Goal: Task Accomplishment & Management: Manage account settings

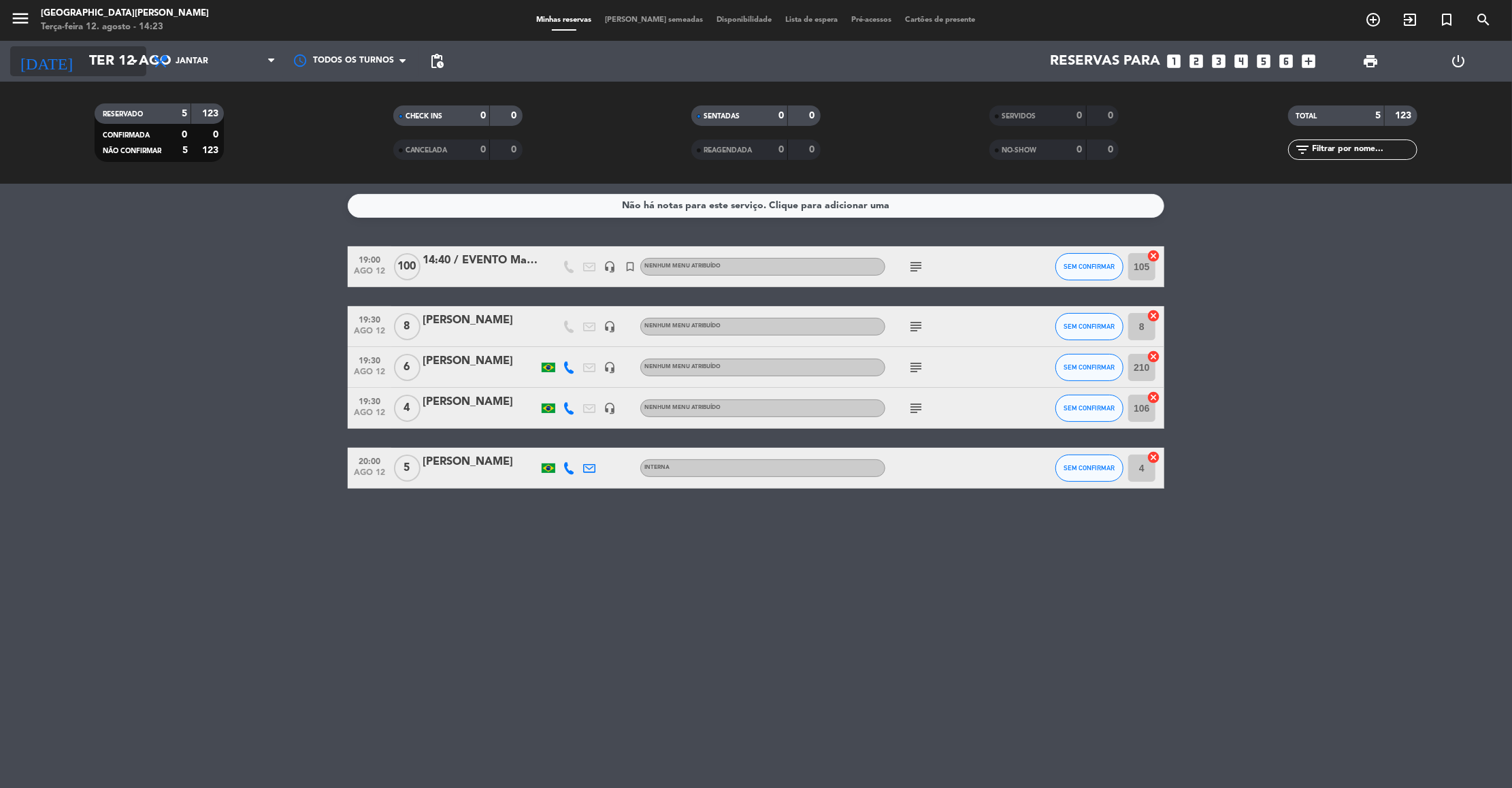
click at [96, 66] on input "Ter 12 ago" at bounding box center [170, 62] width 177 height 30
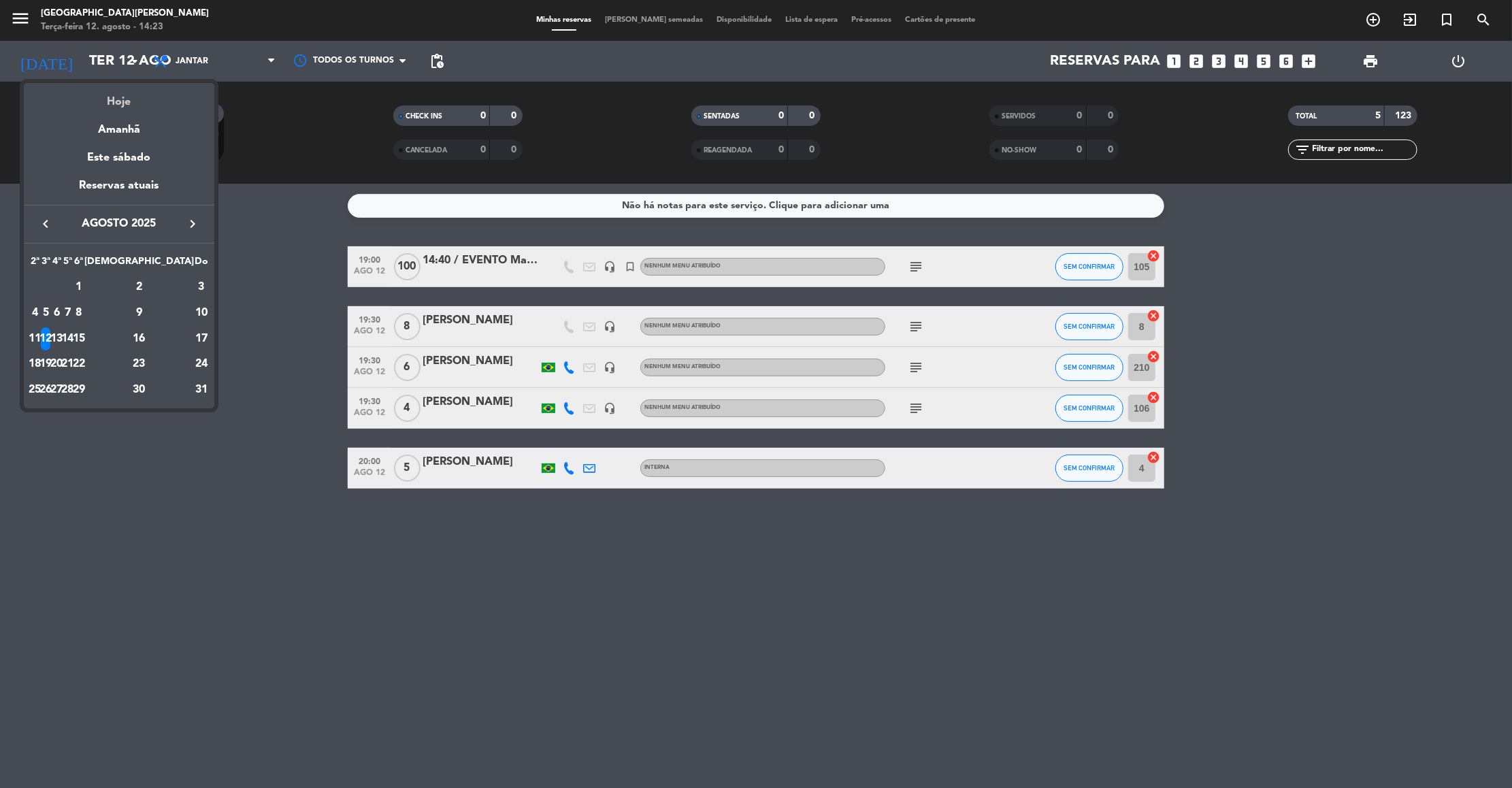
click at [132, 99] on div "Hoje" at bounding box center [119, 97] width 190 height 28
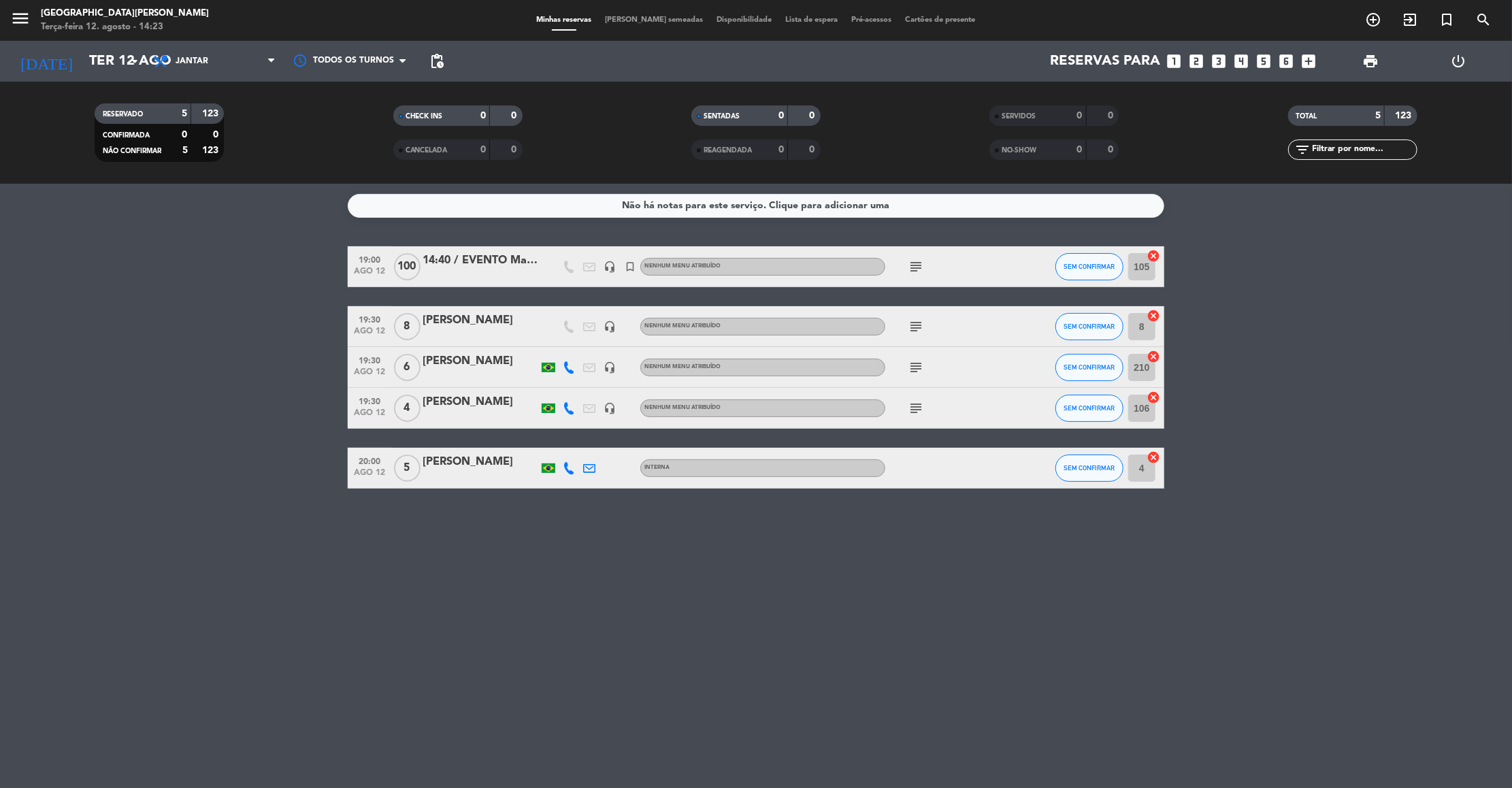
click at [1192, 60] on icon "looks_two" at bounding box center [1196, 61] width 17 height 17
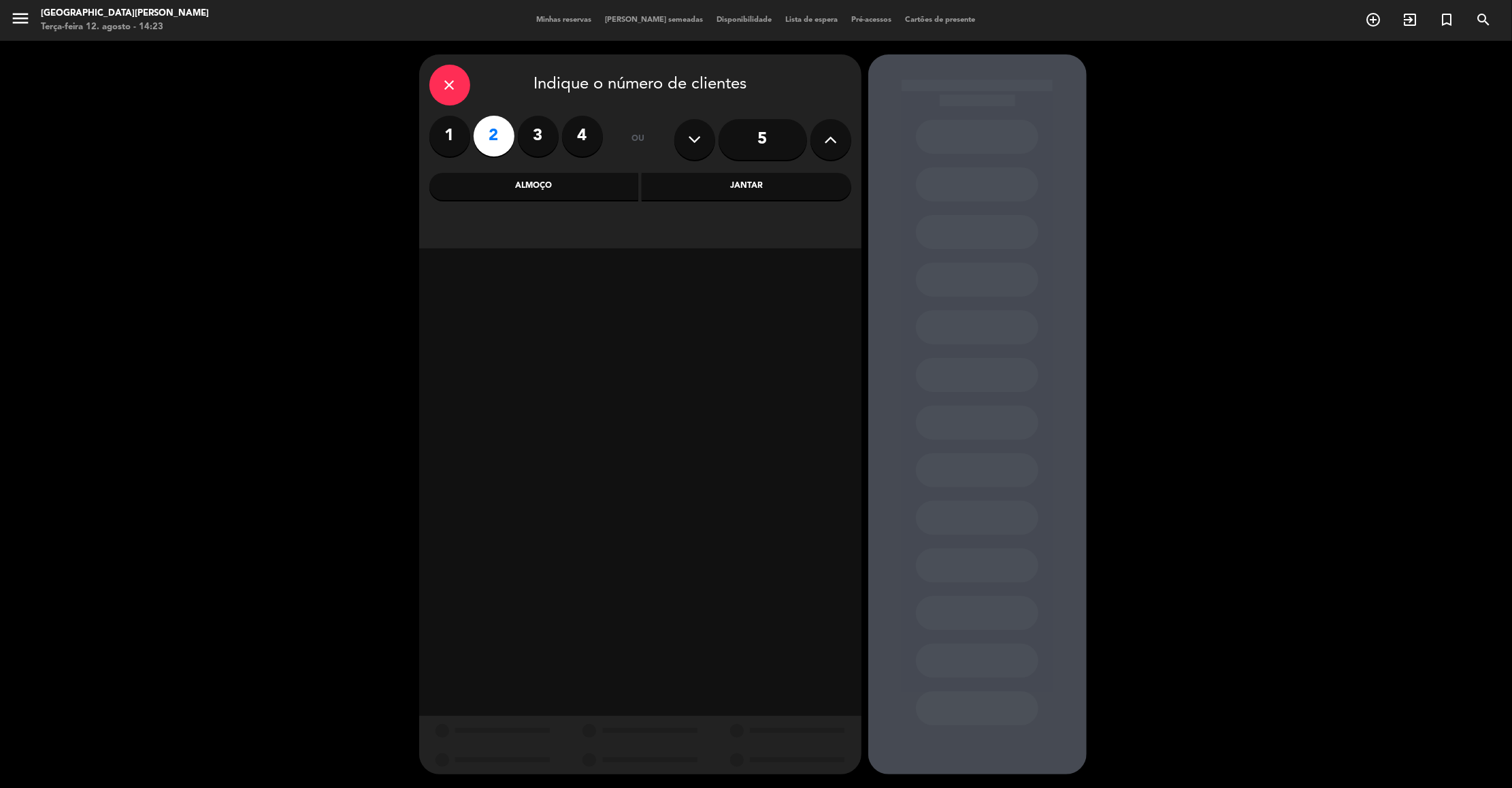
click at [746, 187] on div "Jantar" at bounding box center [746, 186] width 210 height 27
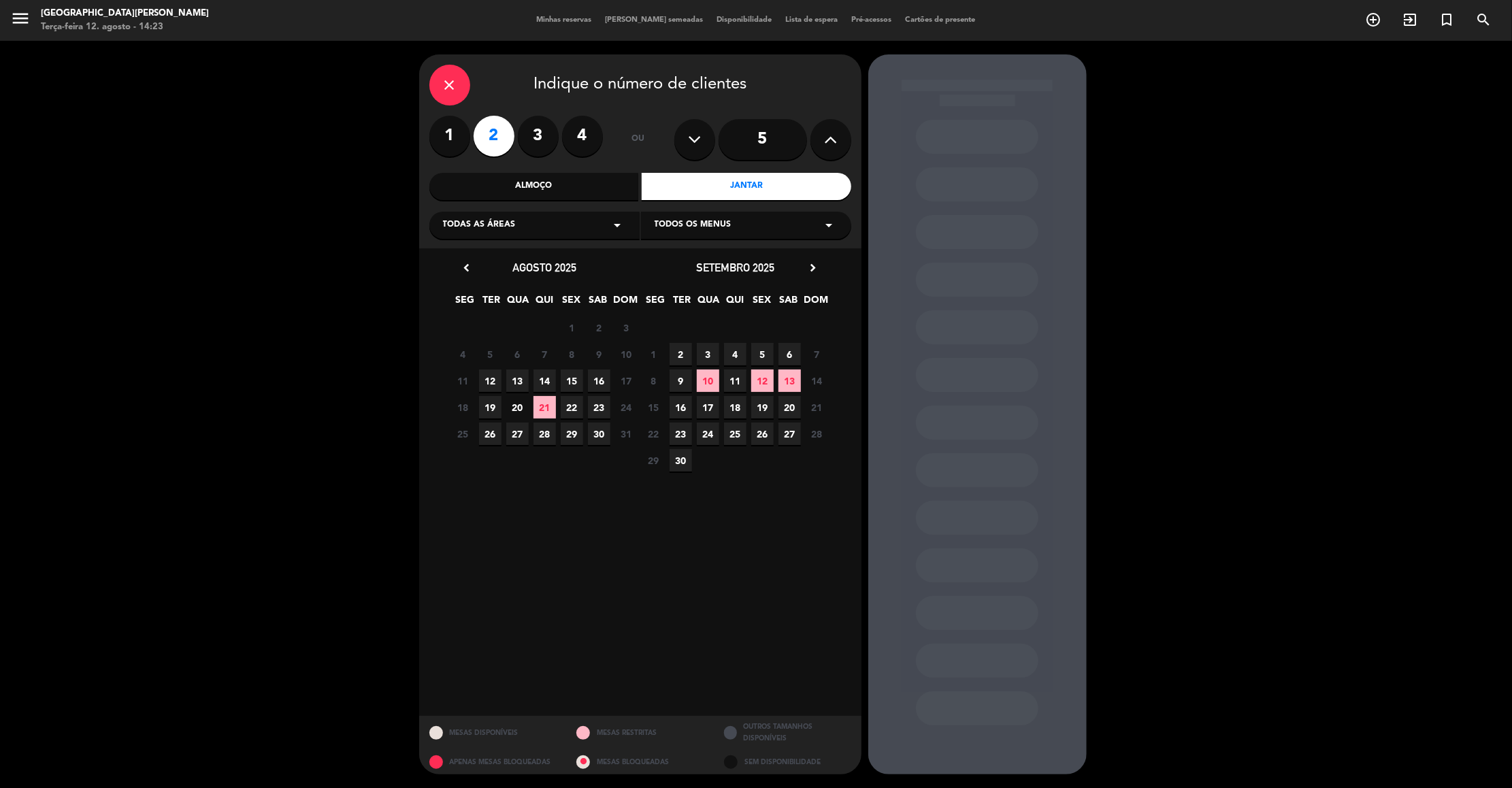
click at [488, 372] on span "12" at bounding box center [490, 380] width 22 height 22
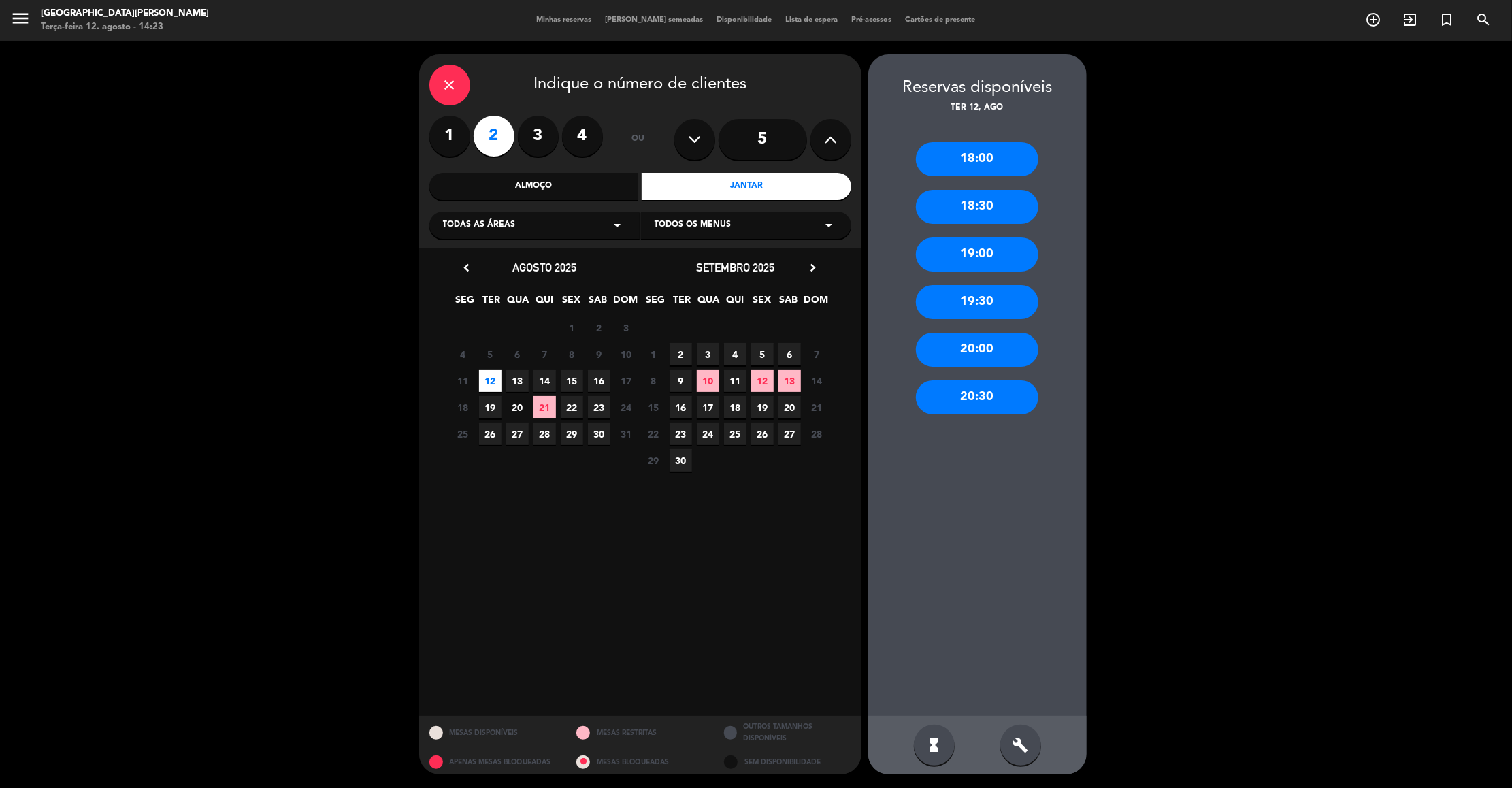
click at [1002, 390] on div "20:30" at bounding box center [976, 397] width 122 height 34
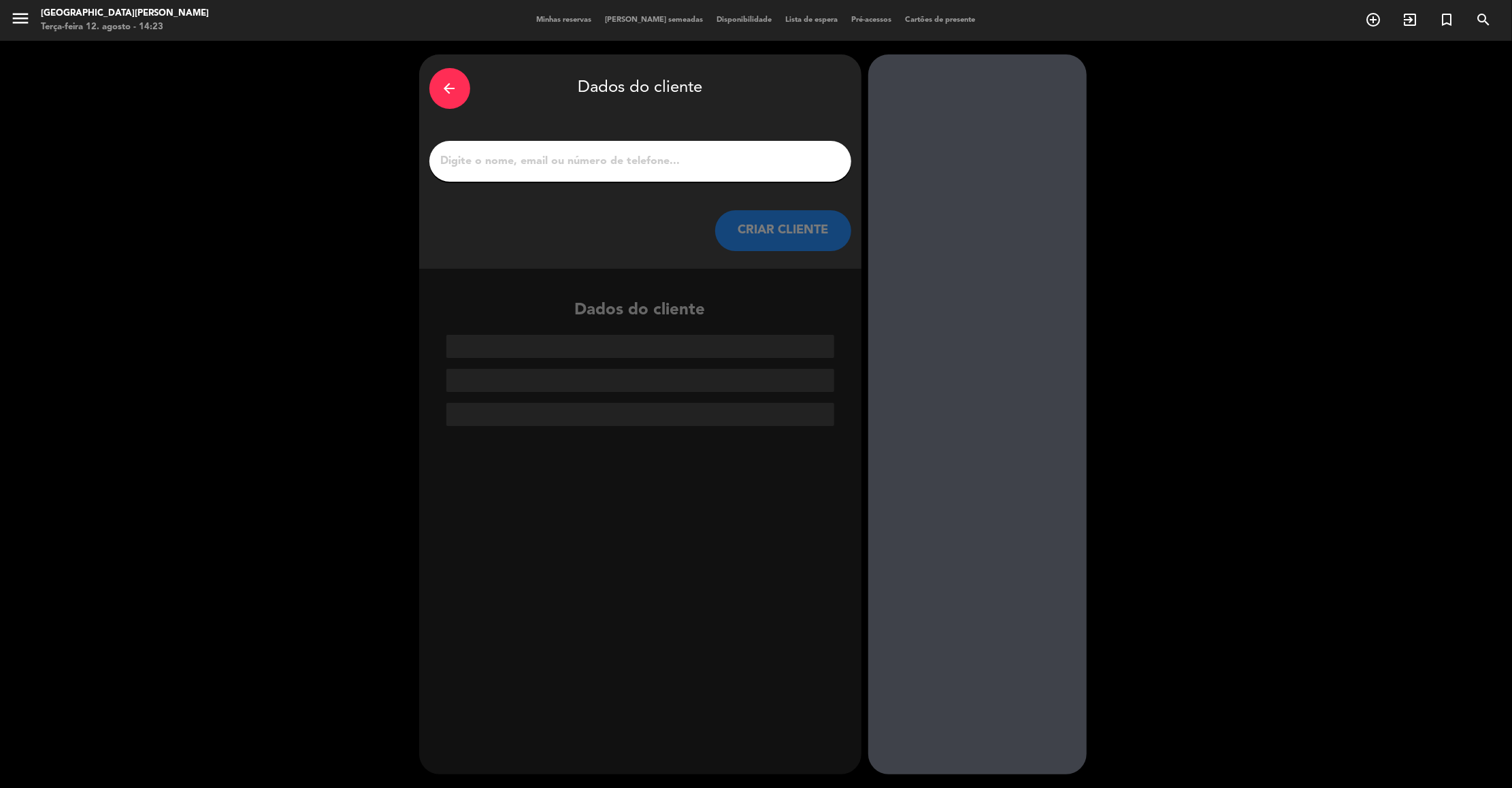
click at [709, 161] on input "1" at bounding box center [640, 161] width 402 height 19
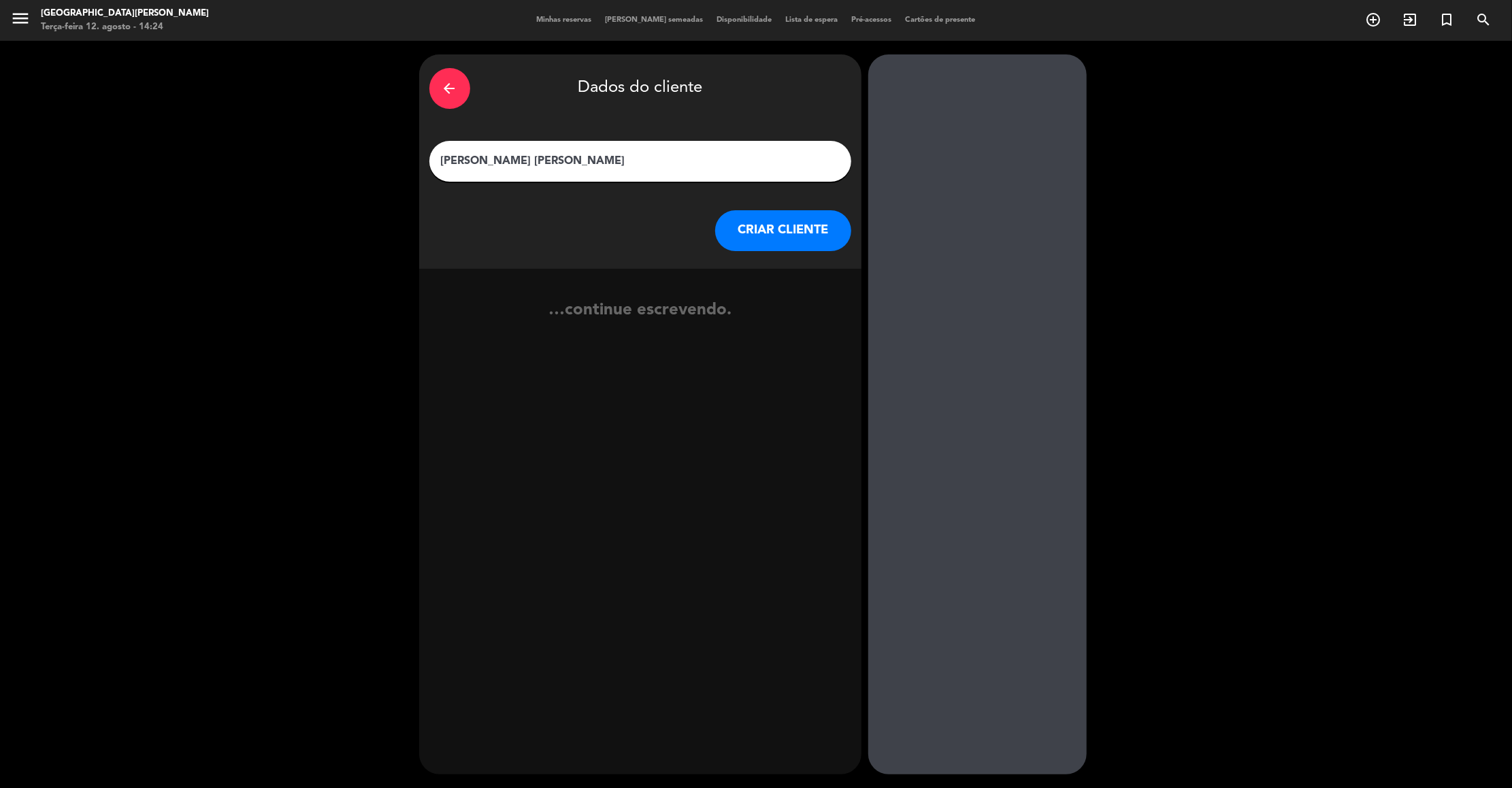
type input "[PERSON_NAME] [PERSON_NAME]"
click at [793, 235] on button "CRIAR CLIENTE" at bounding box center [783, 230] width 136 height 41
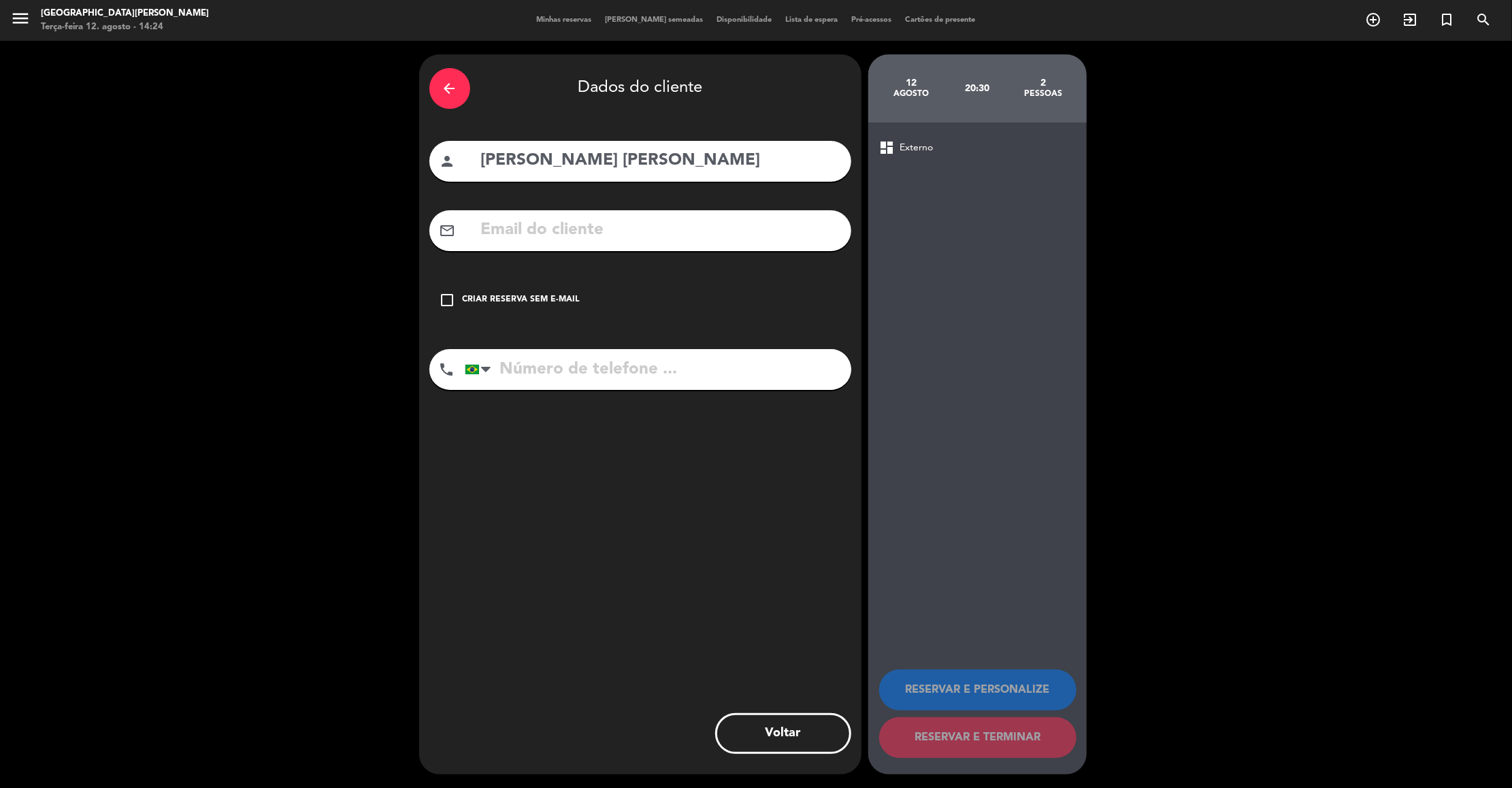
click at [439, 295] on icon "check_box_outline_blank" at bounding box center [447, 300] width 17 height 17
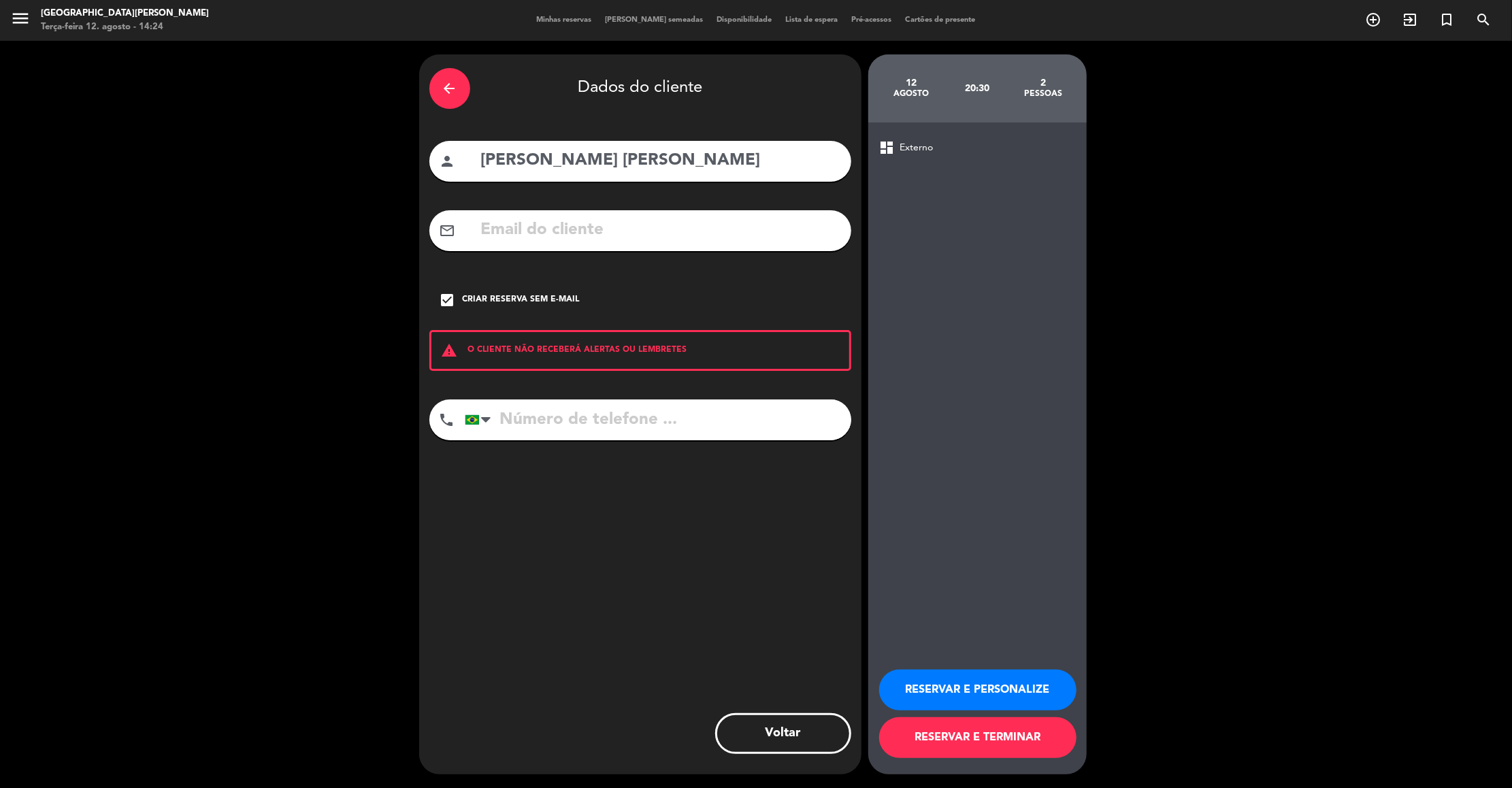
click at [981, 689] on button "RESERVAR E PERSONALIZE" at bounding box center [977, 690] width 197 height 41
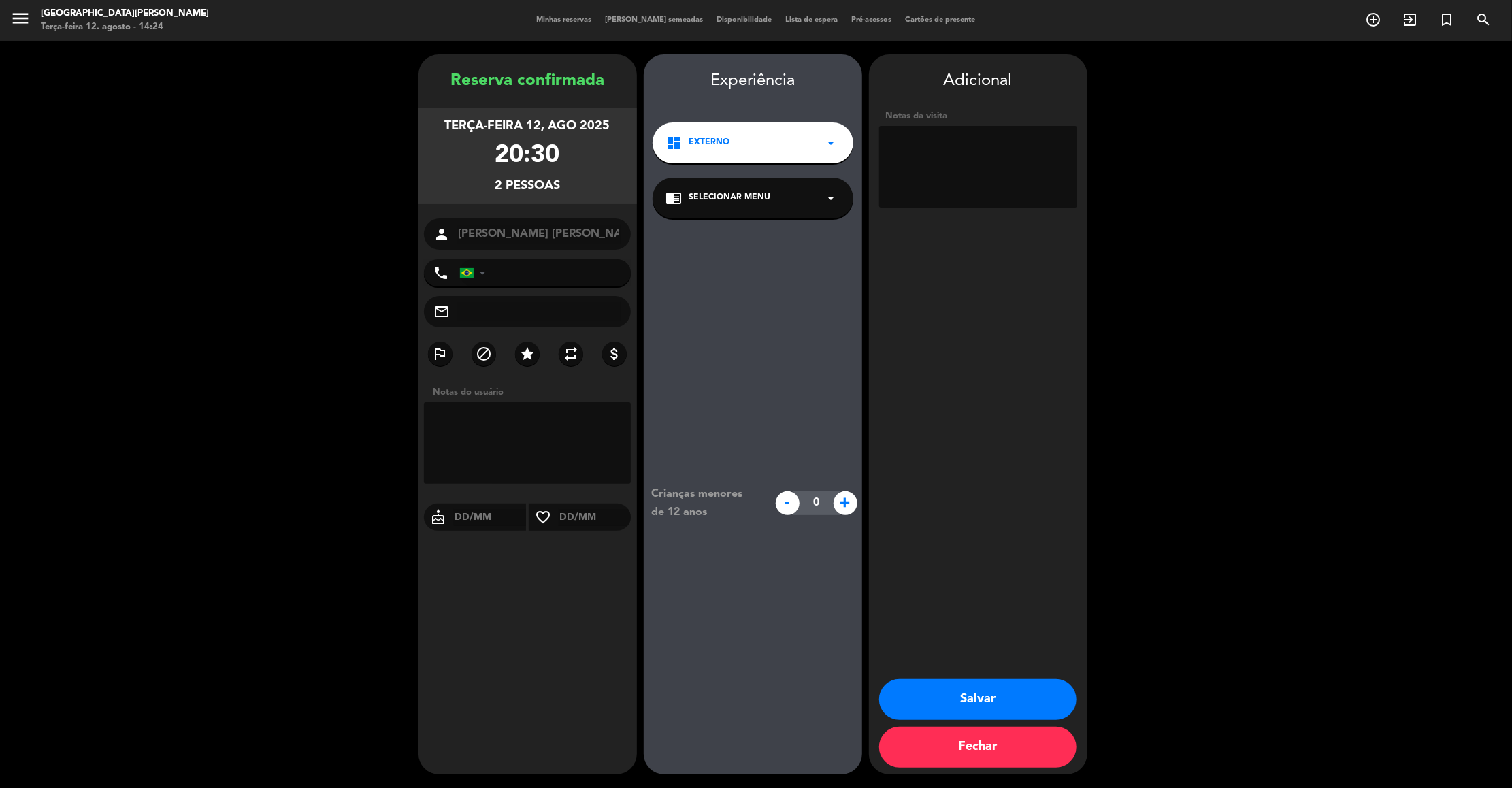
click at [942, 173] on textarea at bounding box center [978, 166] width 198 height 82
click at [971, 163] on textarea at bounding box center [978, 166] width 198 height 82
click at [951, 152] on textarea at bounding box center [978, 166] width 198 height 82
click at [957, 161] on textarea at bounding box center [978, 166] width 198 height 82
click at [980, 168] on textarea at bounding box center [978, 166] width 198 height 82
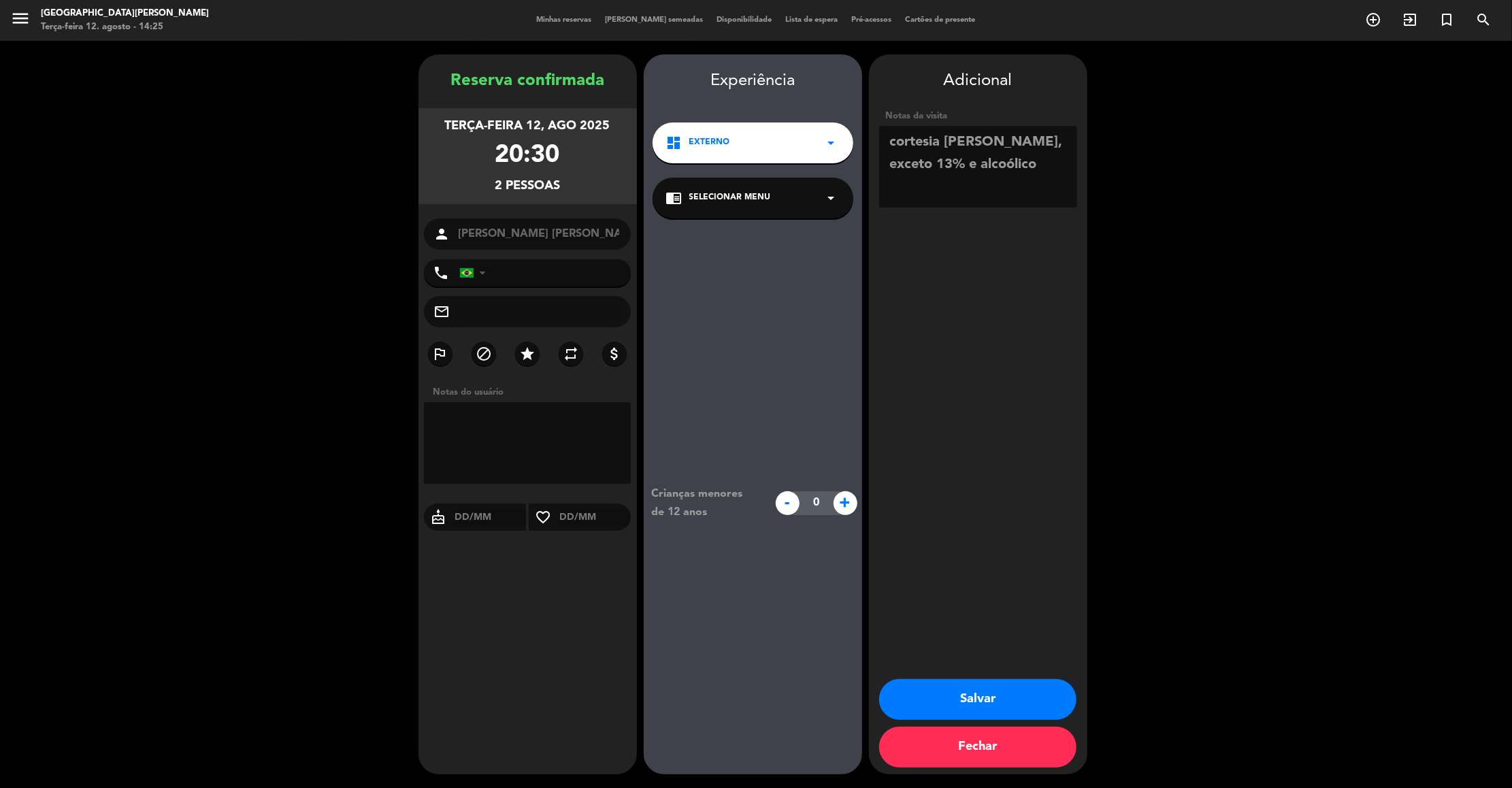
type textarea "cortesia simone, exceto 13% e alcoólico"
click at [989, 681] on button "Salvar" at bounding box center [977, 699] width 197 height 41
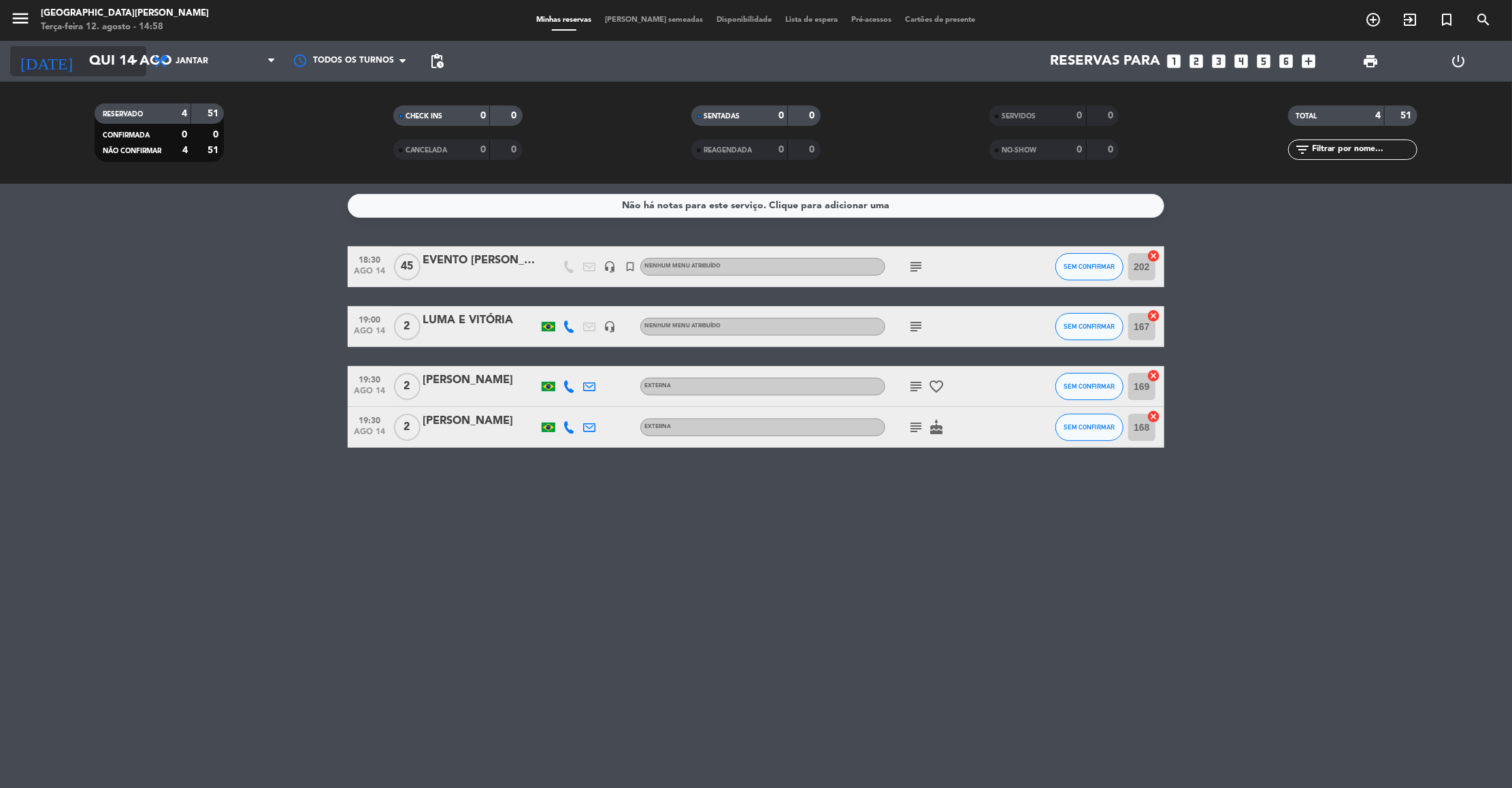
click at [118, 55] on input "Qui 14 ago" at bounding box center [170, 62] width 177 height 30
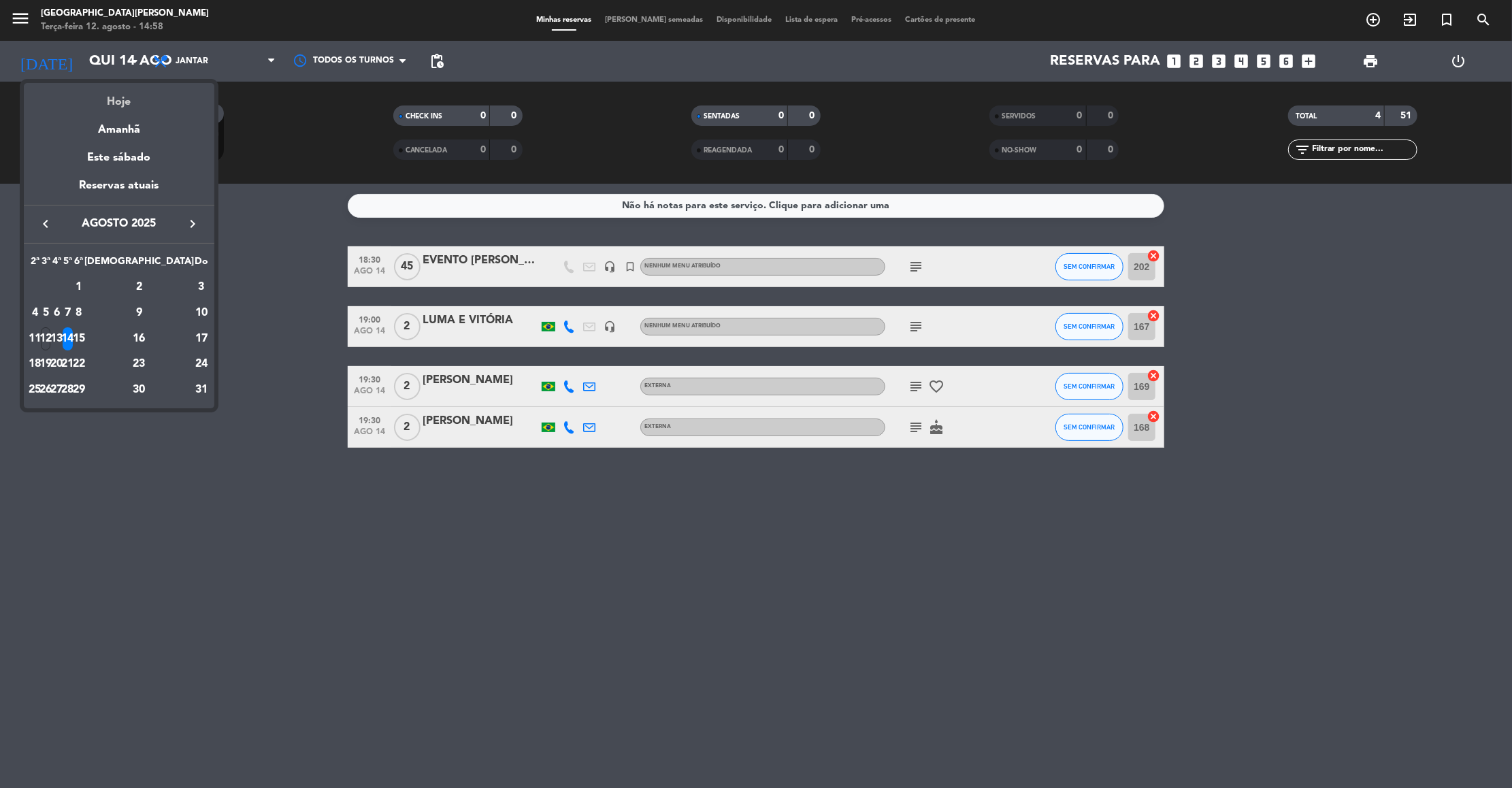
click at [118, 103] on div "Hoje" at bounding box center [119, 97] width 190 height 28
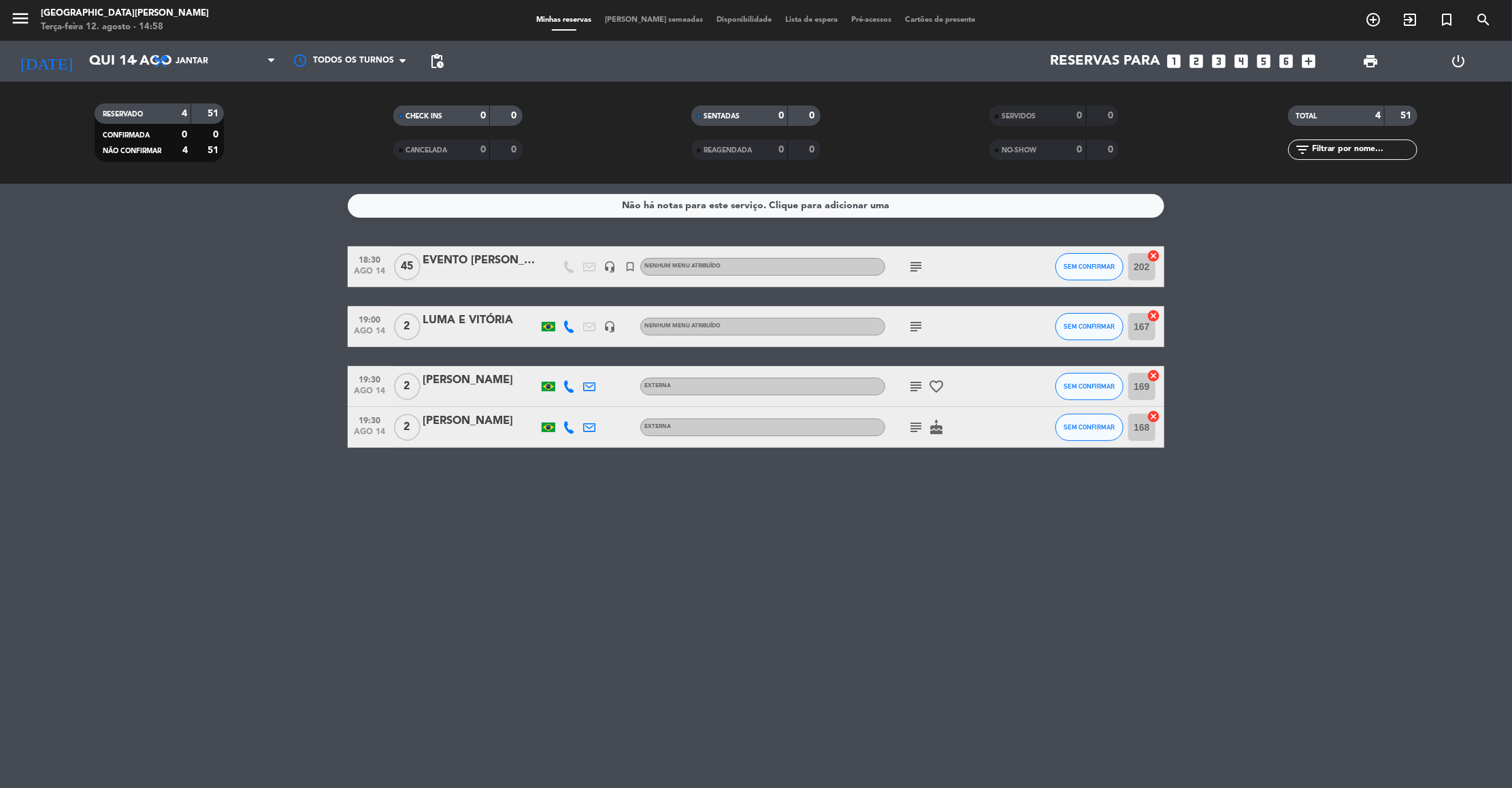
type input "Ter 12 ago"
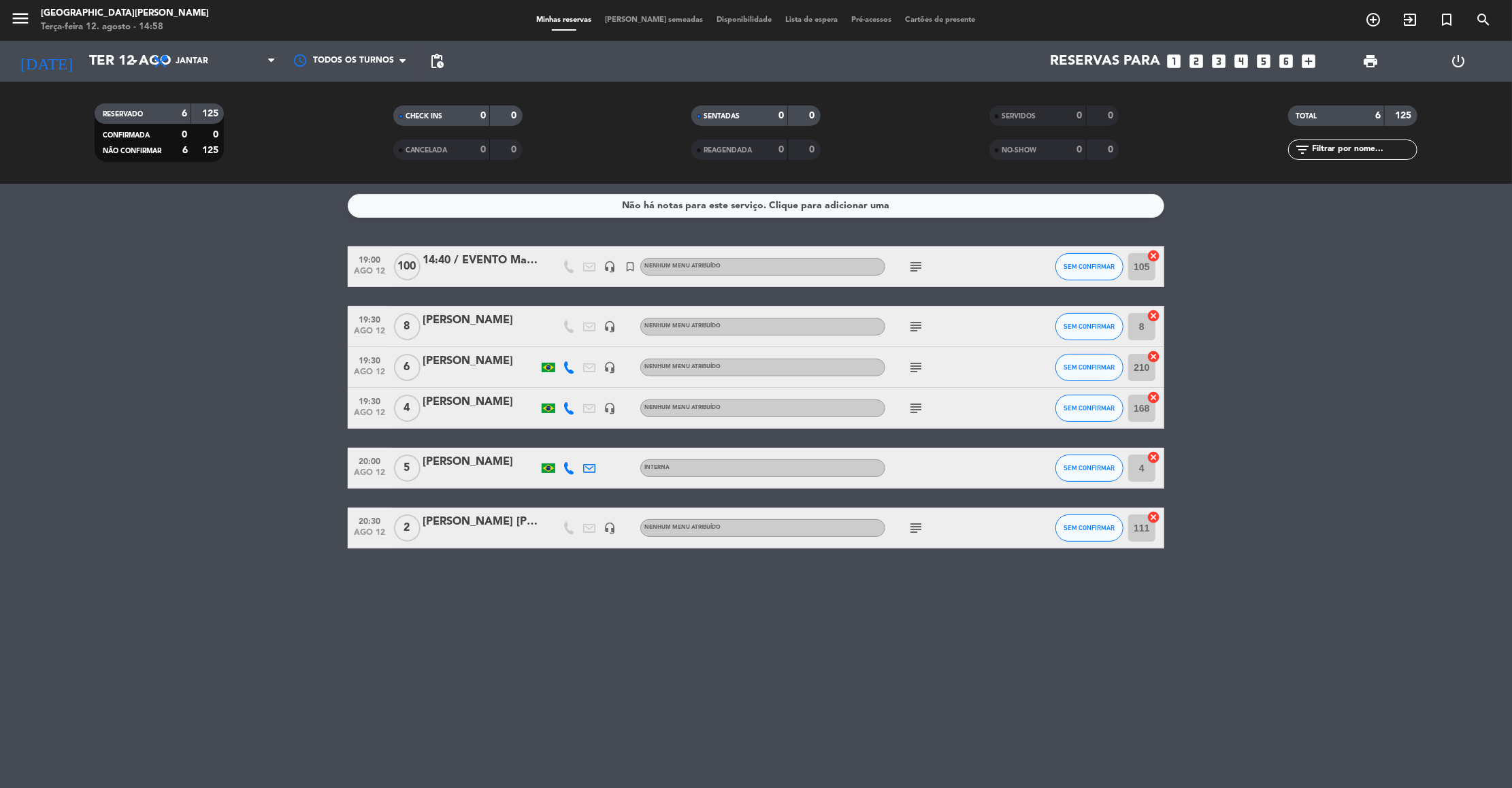
click at [915, 407] on icon "subject" at bounding box center [916, 409] width 17 height 17
click at [467, 455] on div "[PERSON_NAME]" at bounding box center [480, 462] width 116 height 17
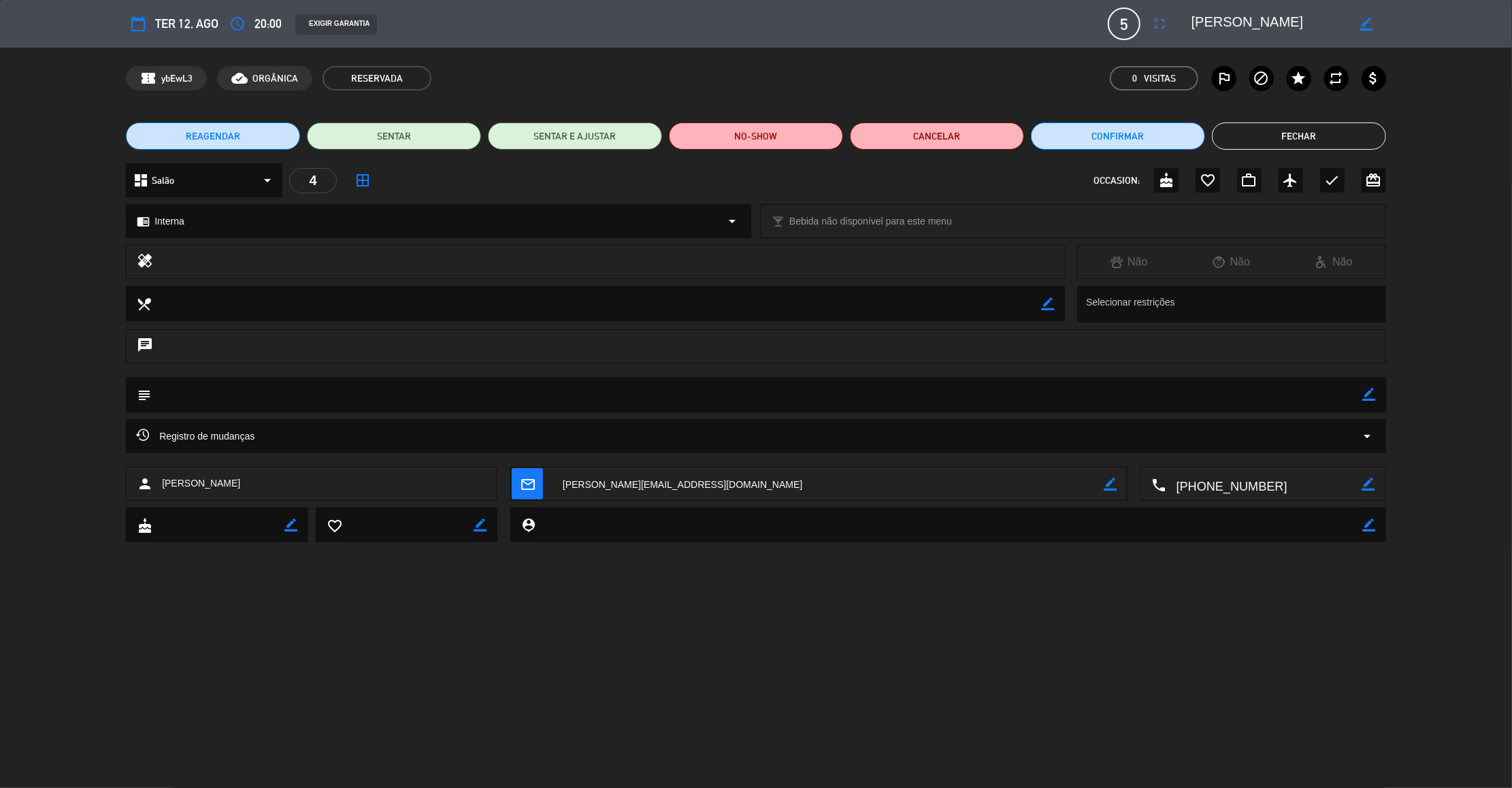
click at [1368, 391] on icon "border_color" at bounding box center [1369, 394] width 13 height 13
click at [1283, 399] on textarea at bounding box center [757, 394] width 1212 height 35
type textarea "42//"
click at [1371, 390] on icon at bounding box center [1369, 394] width 13 height 13
